Goal: Transaction & Acquisition: Purchase product/service

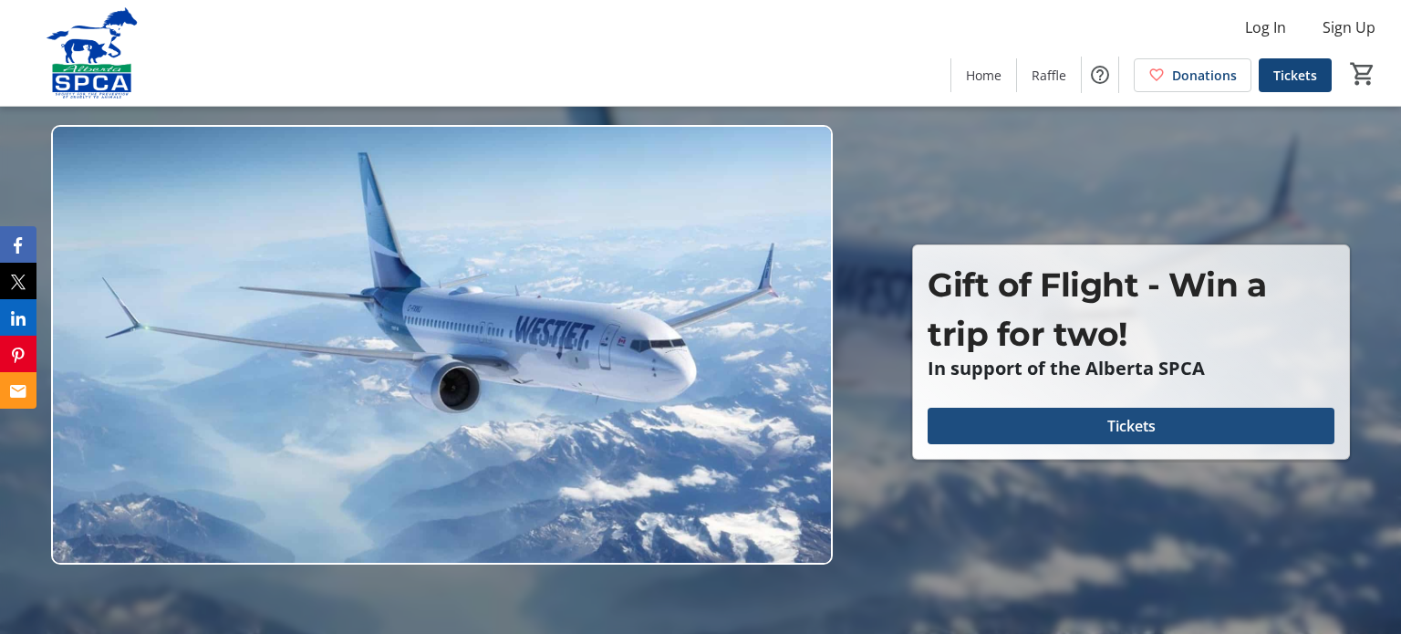
click at [999, 428] on span at bounding box center [1131, 426] width 407 height 44
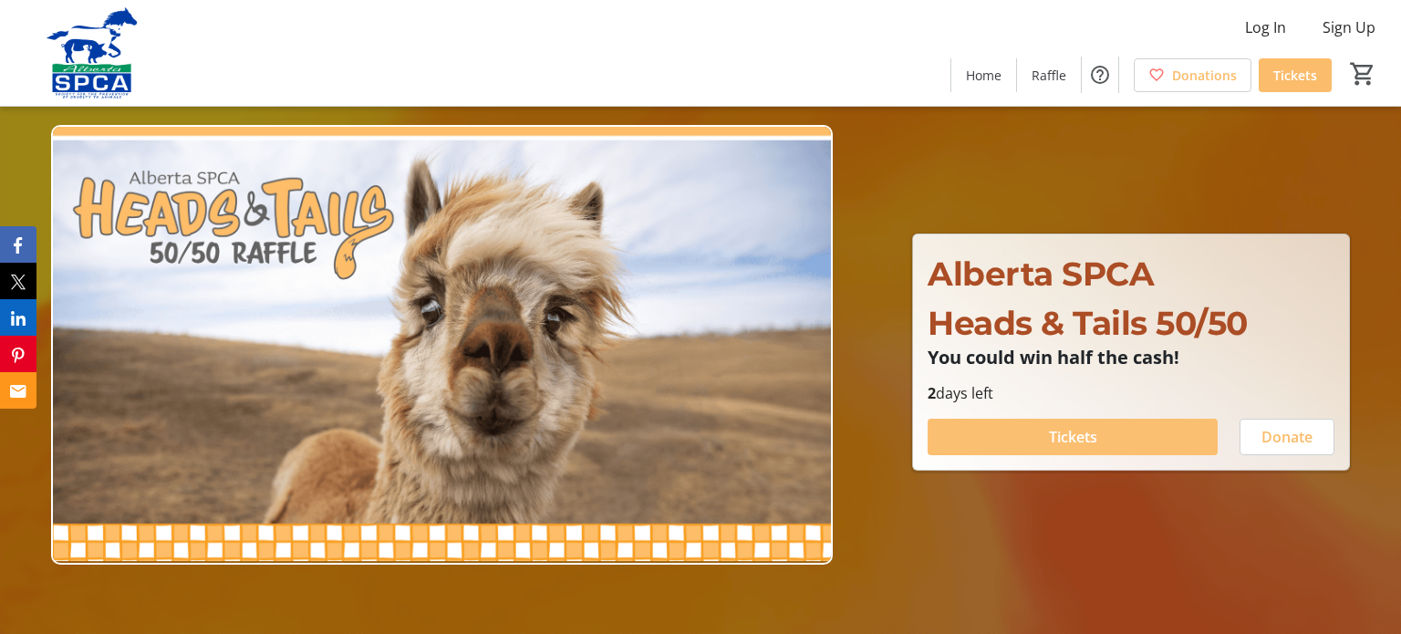
click at [1066, 437] on span "Tickets" at bounding box center [1073, 437] width 48 height 22
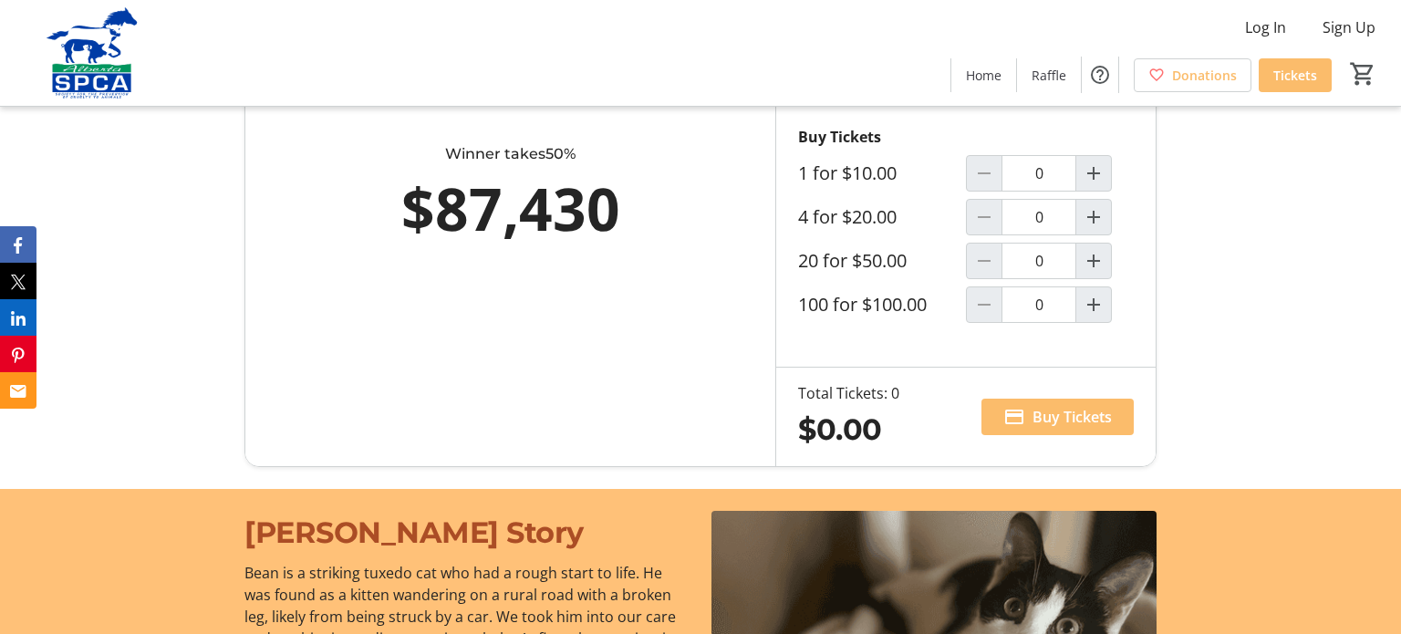
scroll to position [1125, 0]
